Goal: Navigation & Orientation: Go to known website

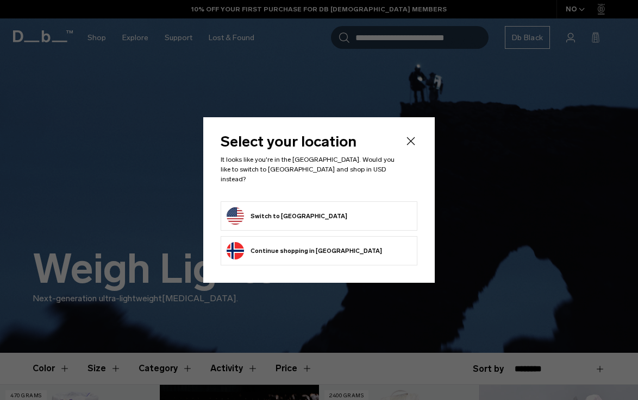
click at [272, 208] on button "Switch to [GEOGRAPHIC_DATA]" at bounding box center [287, 216] width 121 height 17
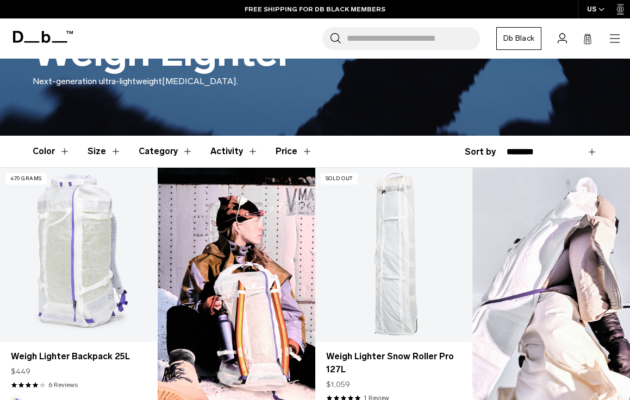
scroll to position [163, 0]
